Goal: Task Accomplishment & Management: Use online tool/utility

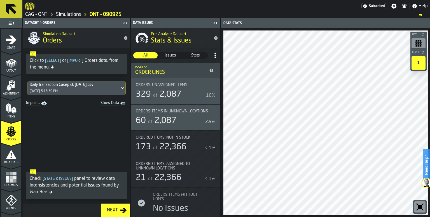
drag, startPoint x: 109, startPoint y: 90, endPoint x: 105, endPoint y: 90, distance: 3.4
click at [120, 90] on icon at bounding box center [123, 88] width 6 height 7
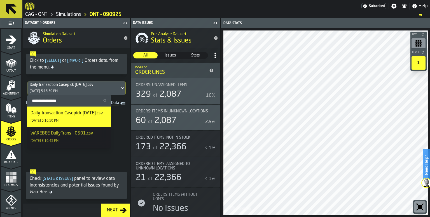
click at [13, 112] on icon "menu Items" at bounding box center [11, 108] width 11 height 11
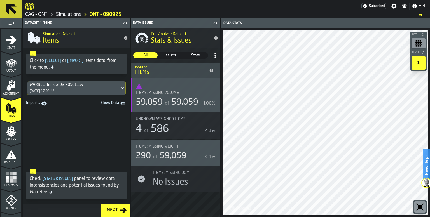
click at [82, 87] on div "WARBEE ItmFootDis - 0501.csv 09/09/2025, 17:02:42" at bounding box center [73, 87] width 92 height 13
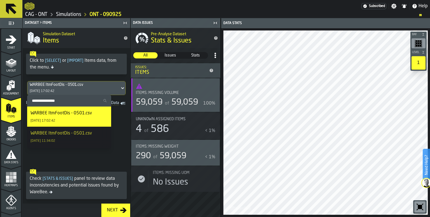
click at [118, 129] on span at bounding box center [76, 136] width 107 height 59
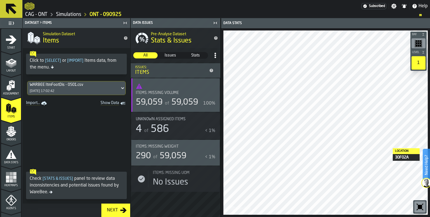
click at [17, 9] on icon at bounding box center [10, 8] width 13 height 13
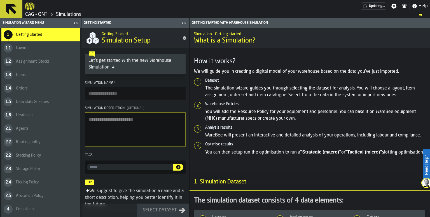
click at [17, 9] on icon at bounding box center [10, 8] width 13 height 13
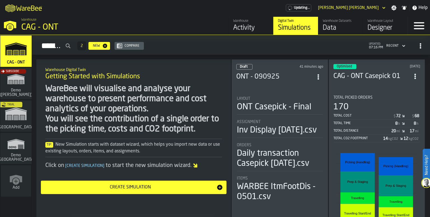
click at [317, 74] on icon "ItemListCard-DashboardItemContainer" at bounding box center [318, 77] width 6 height 6
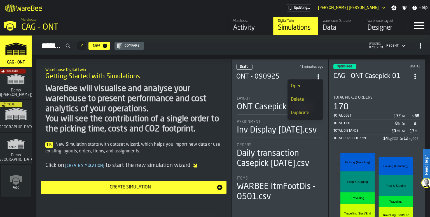
click at [304, 88] on div "Open" at bounding box center [305, 86] width 29 height 7
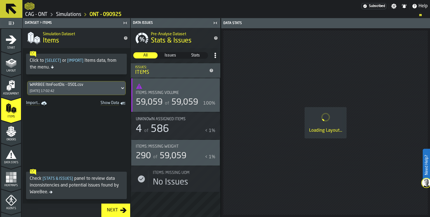
click at [14, 5] on icon at bounding box center [11, 9] width 11 height 11
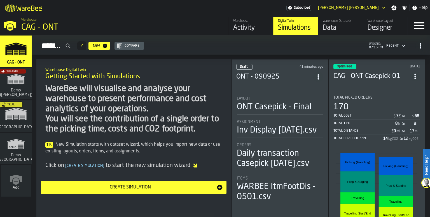
click at [315, 75] on icon "ItemListCard-DashboardItemContainer" at bounding box center [318, 77] width 6 height 6
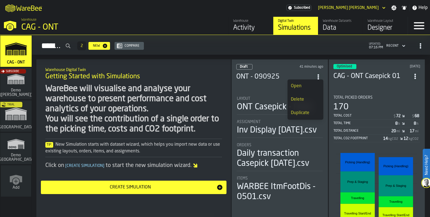
click at [303, 100] on div "Delete" at bounding box center [305, 99] width 29 height 7
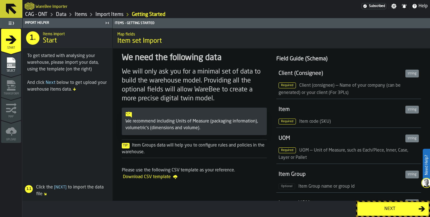
click at [401, 208] on div "Next" at bounding box center [390, 209] width 58 height 7
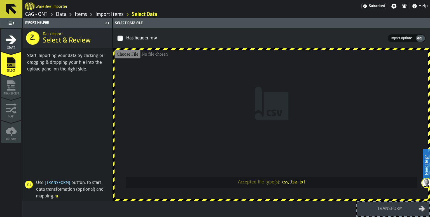
click at [261, 125] on input "Accepted file type(s): .csv, .tsv, .txt" at bounding box center [271, 124] width 314 height 149
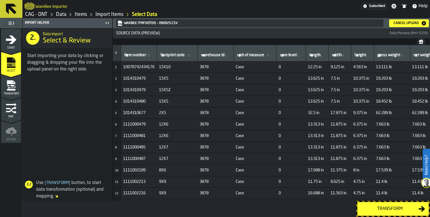
click at [386, 210] on div "Transform" at bounding box center [390, 209] width 58 height 7
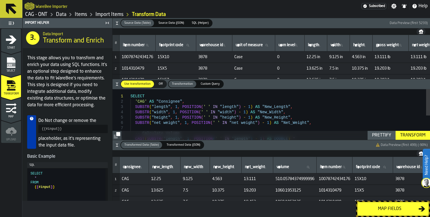
click at [297, 113] on div "SELECT 'CAG' AS "Consignee" , SUBSTR ( "length" , 1 , POSITION ( ' ' IN "length…" at bounding box center [279, 148] width 299 height 119
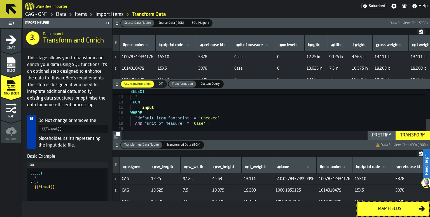
click at [385, 136] on div "Prettify" at bounding box center [380, 135] width 23 height 7
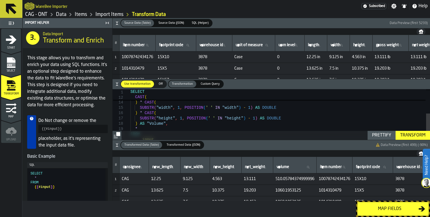
type textarea "**********"
click at [302, 121] on div "CAST ( SUBSTR ( "length" , 1 , POSITION ( ' ' IN "length" ) - 1 ) AS DOUBLE ) *…" at bounding box center [279, 98] width 299 height 145
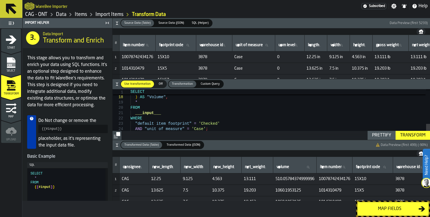
click at [384, 210] on div "Map fields" at bounding box center [390, 209] width 58 height 7
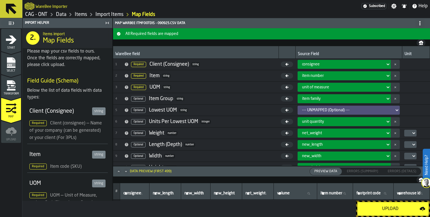
click at [119, 171] on icon "Maximize" at bounding box center [119, 172] width 6 height 6
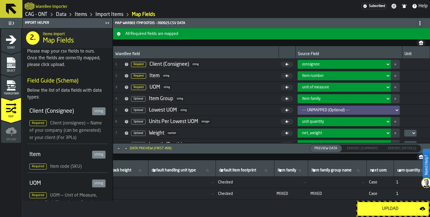
scroll to position [0, 1202]
click at [391, 209] on div "Upload" at bounding box center [390, 209] width 59 height 7
